Goal: Task Accomplishment & Management: Manage account settings

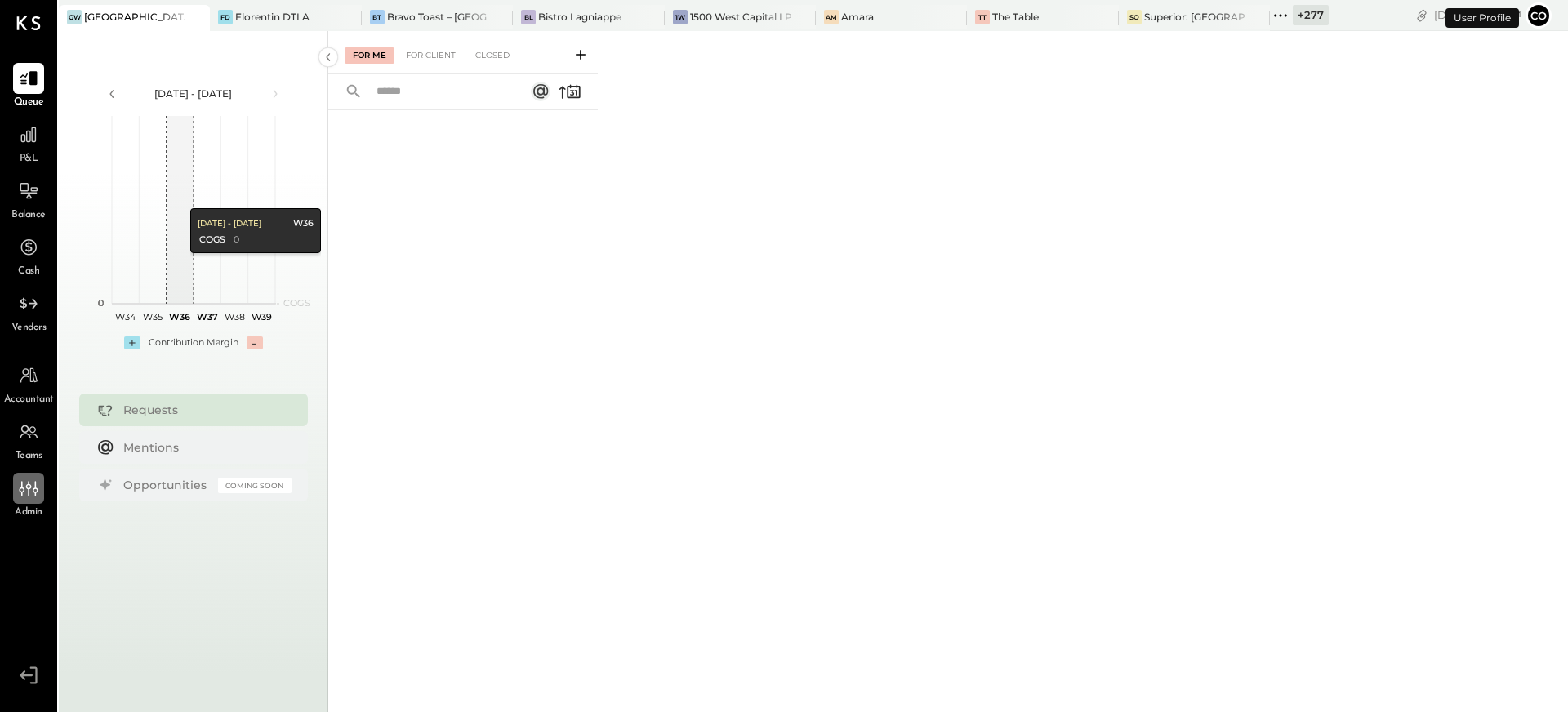
click at [33, 489] on icon at bounding box center [35, 489] width 6 height 15
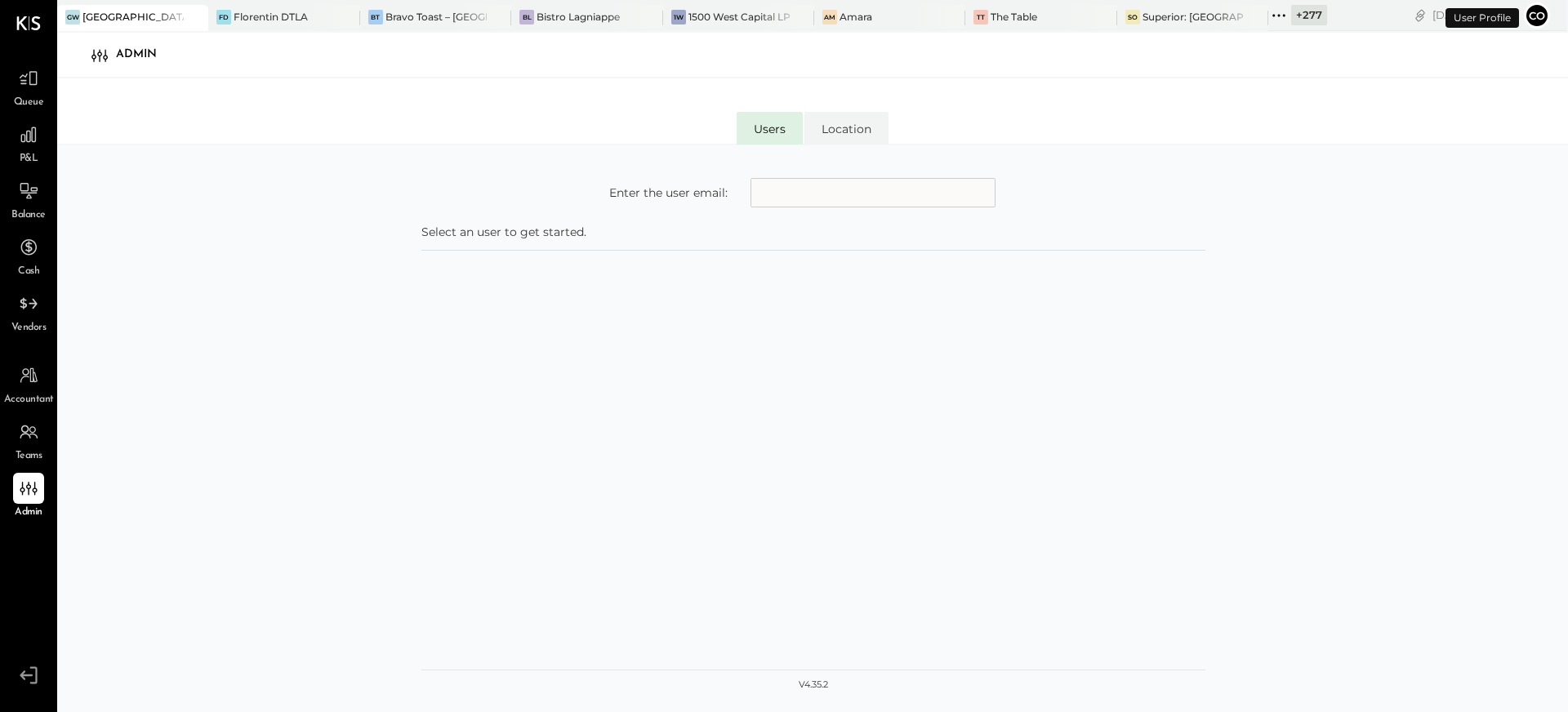
click at [822, 200] on input "text" at bounding box center [873, 192] width 245 height 29
type input "**********"
